Goal: Information Seeking & Learning: Check status

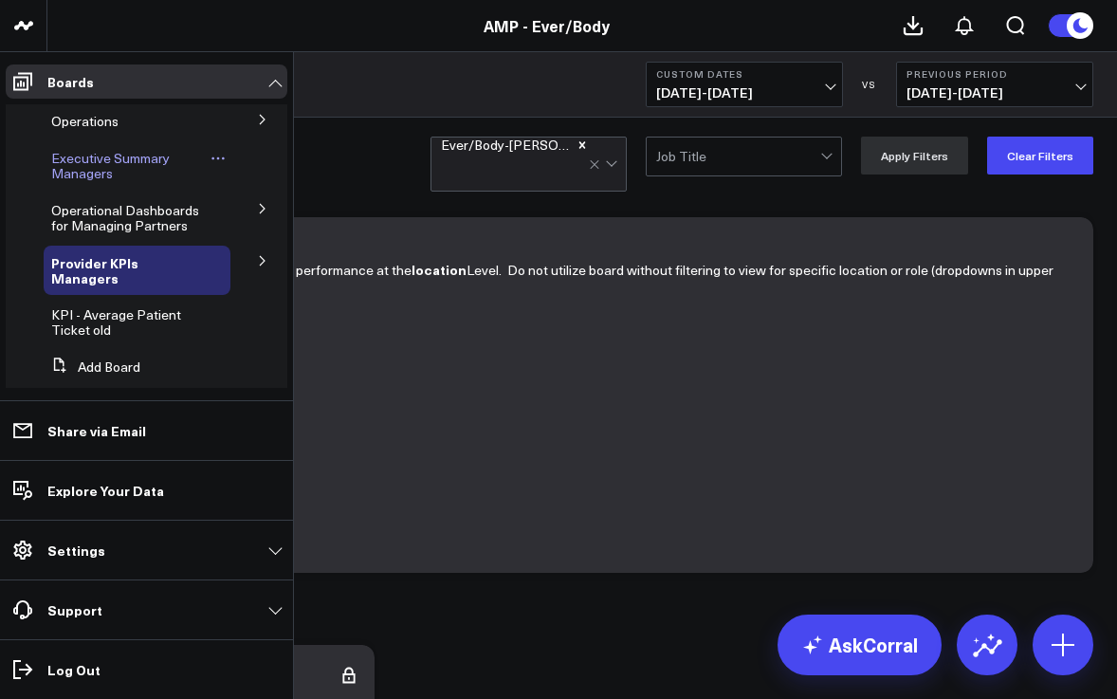
click at [72, 167] on span "Executive Summary Managers" at bounding box center [110, 165] width 119 height 33
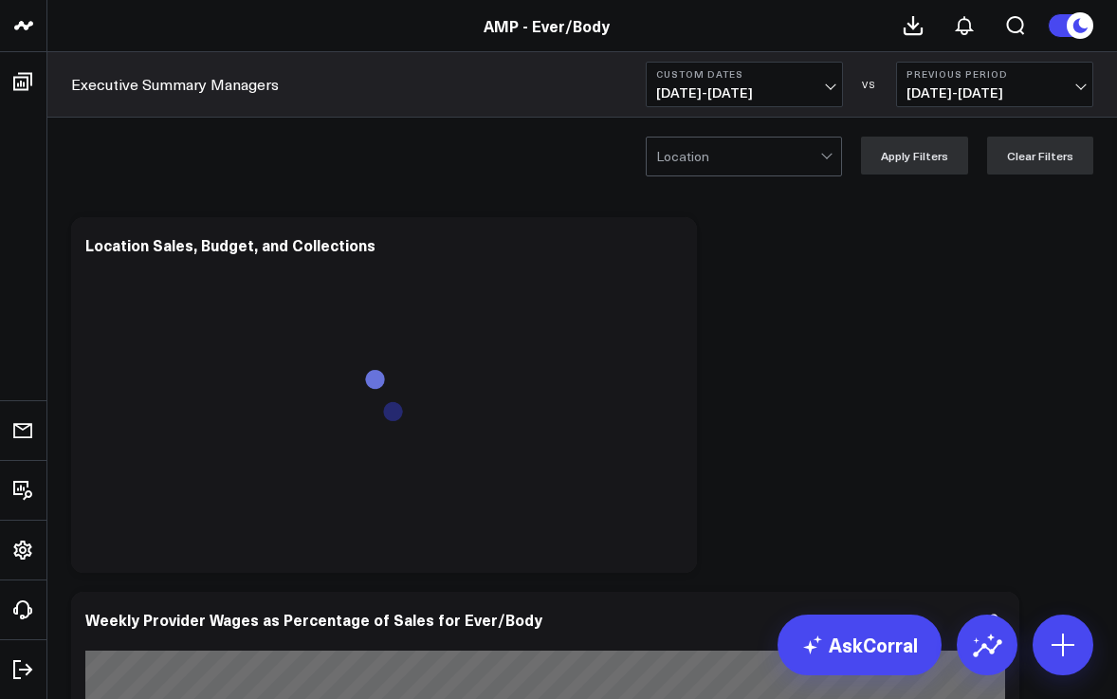
click at [823, 91] on span "[DATE] - [DATE]" at bounding box center [744, 92] width 176 height 15
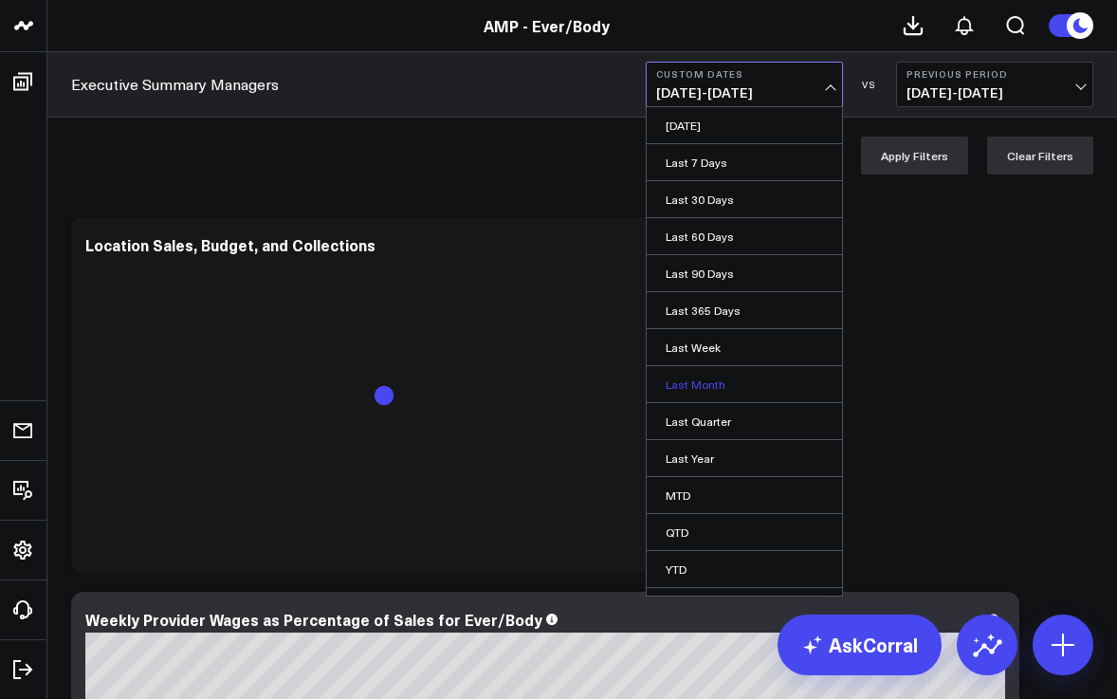
scroll to position [28, 0]
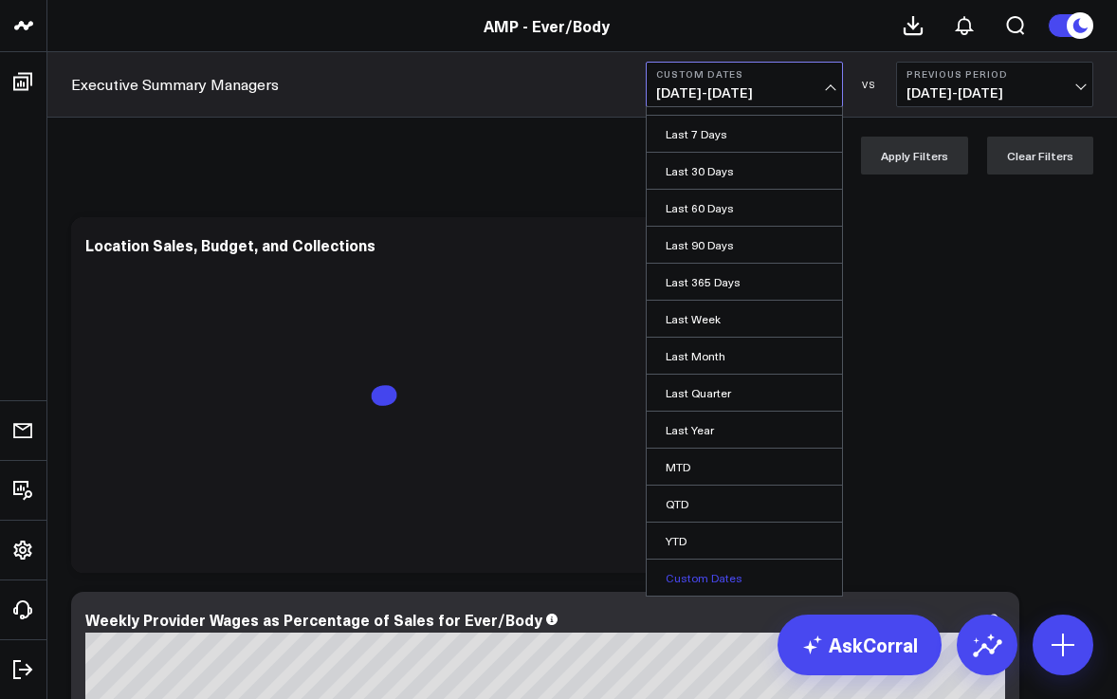
click at [722, 571] on link "Custom Dates" at bounding box center [744, 577] width 195 height 36
select select "8"
select select "2025"
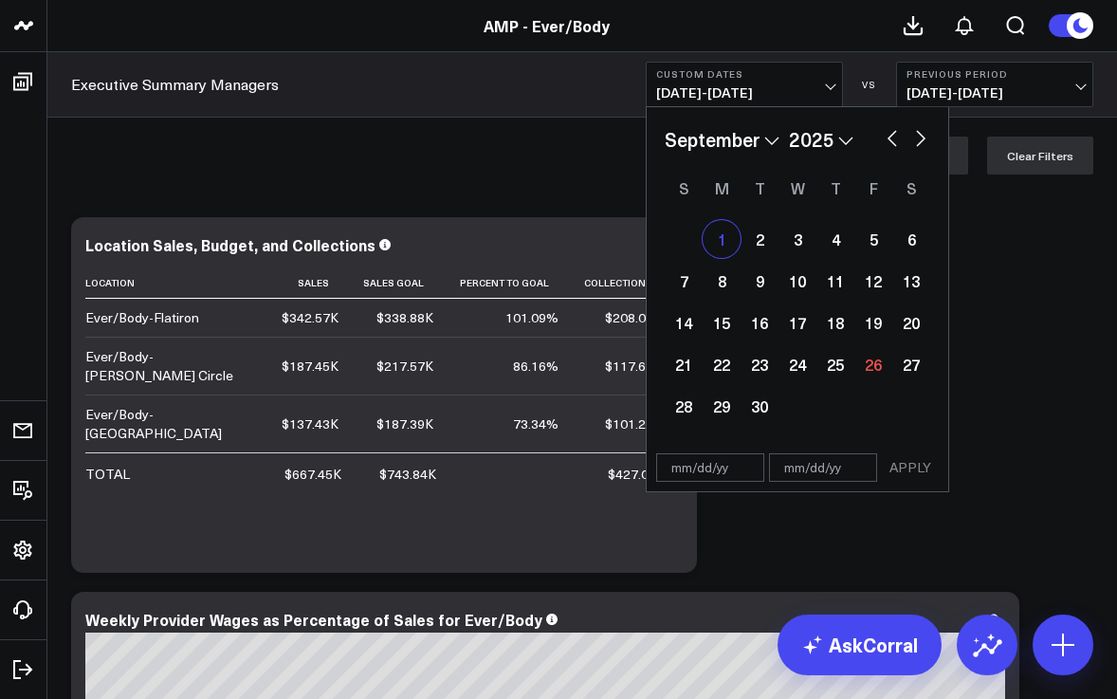
click at [729, 240] on div "1" at bounding box center [722, 239] width 38 height 38
type input "[DATE]"
select select "8"
select select "2025"
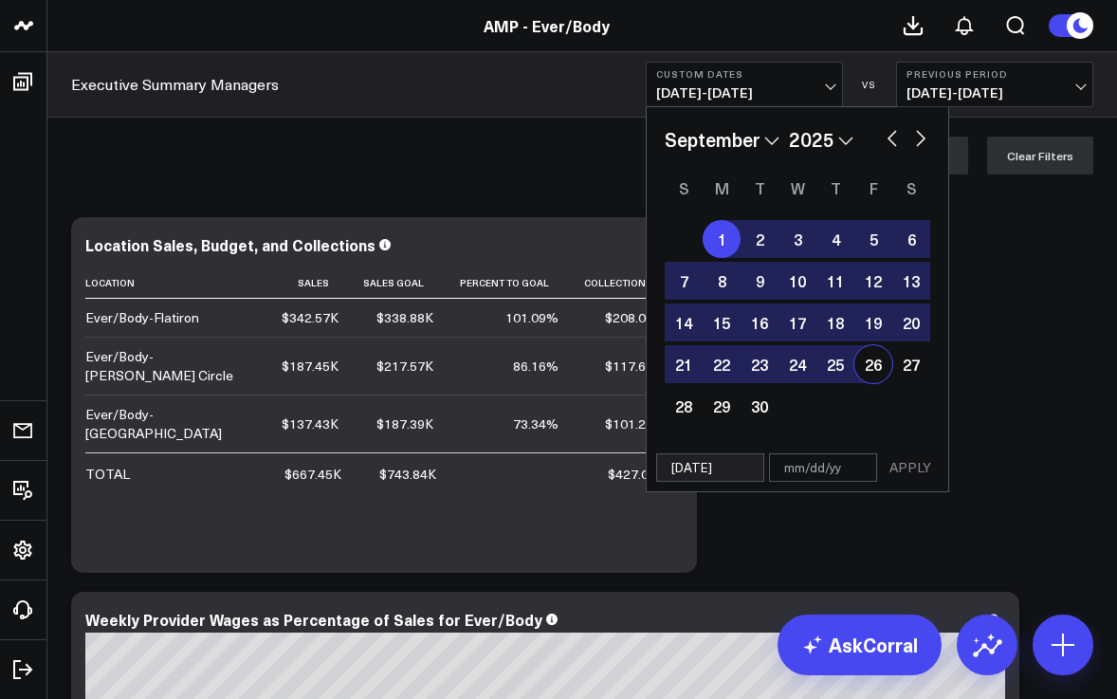
click at [880, 372] on div "26" at bounding box center [873, 364] width 38 height 38
type input "[DATE]"
select select "8"
select select "2025"
click at [926, 470] on button "APPLY" at bounding box center [910, 467] width 57 height 28
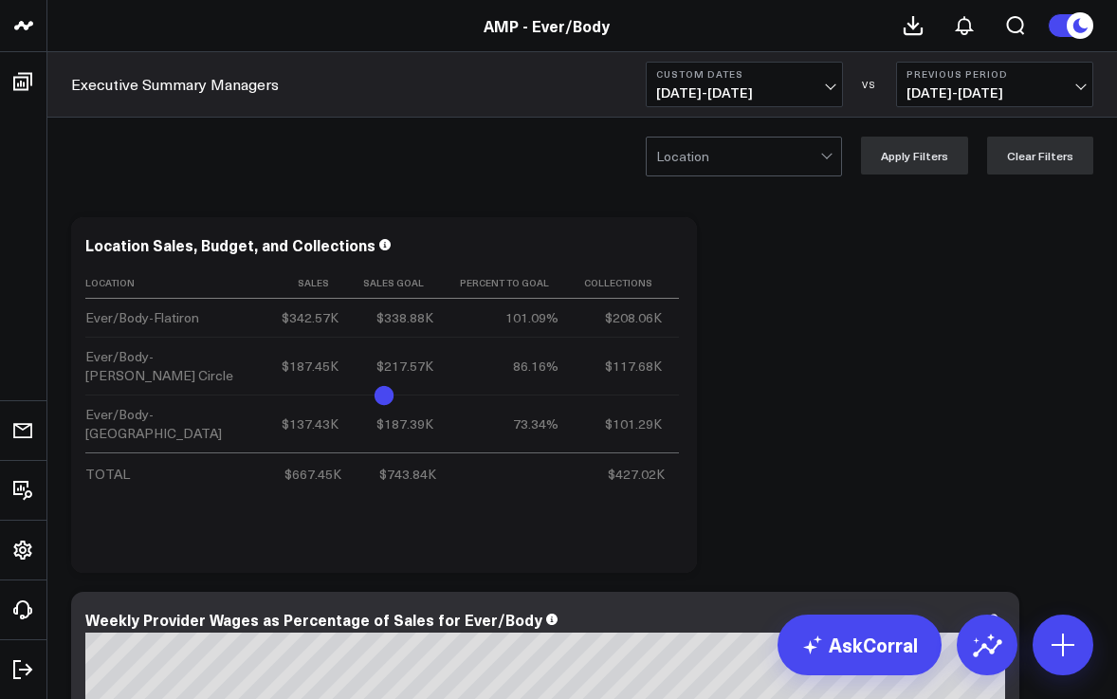
click at [836, 161] on div at bounding box center [828, 156] width 16 height 38
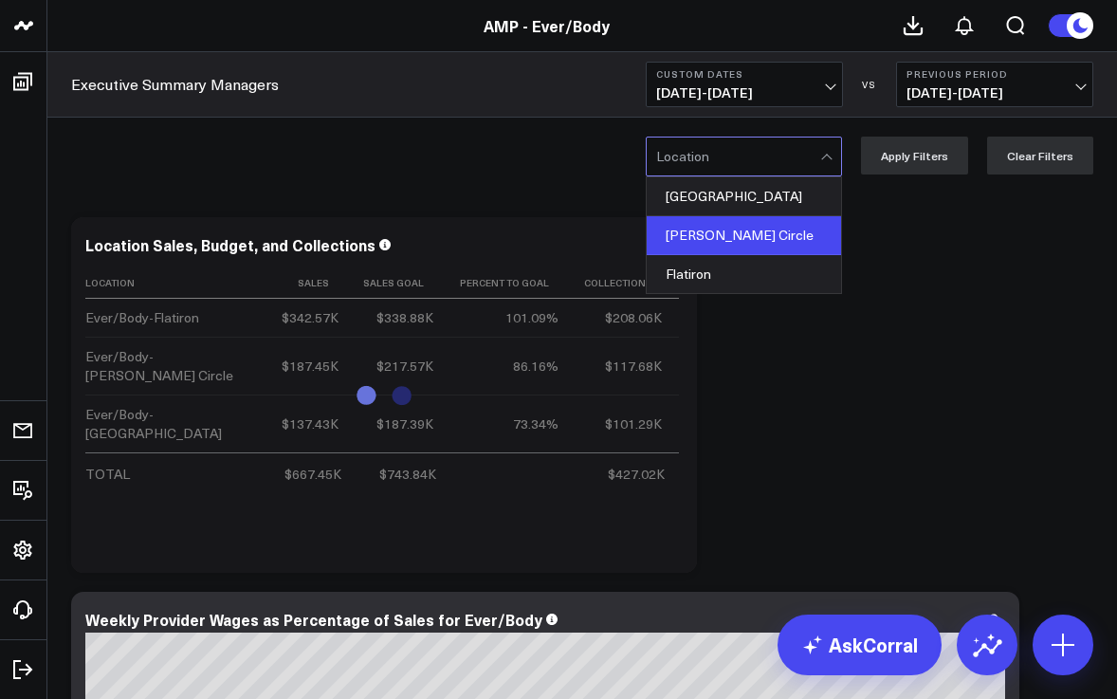
click at [809, 240] on div "[PERSON_NAME] Circle" at bounding box center [744, 235] width 194 height 39
